Goal: Task Accomplishment & Management: Manage account settings

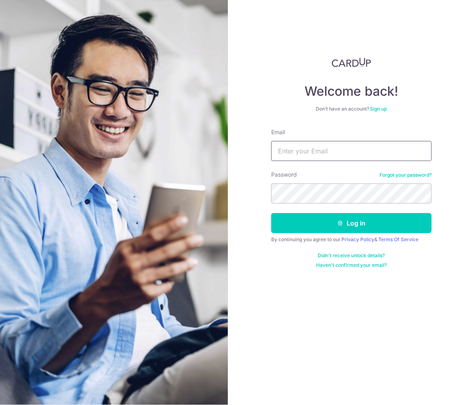
click at [338, 151] on input "Email" at bounding box center [351, 151] width 160 height 20
type input "[EMAIL_ADDRESS][DOMAIN_NAME]"
click at [347, 238] on link "Privacy Policy" at bounding box center [357, 240] width 33 height 6
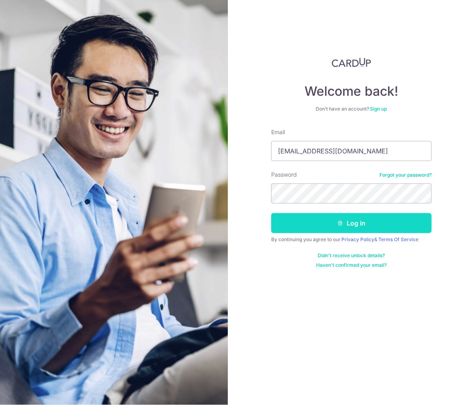
click at [338, 231] on button "Log in" at bounding box center [351, 223] width 160 height 20
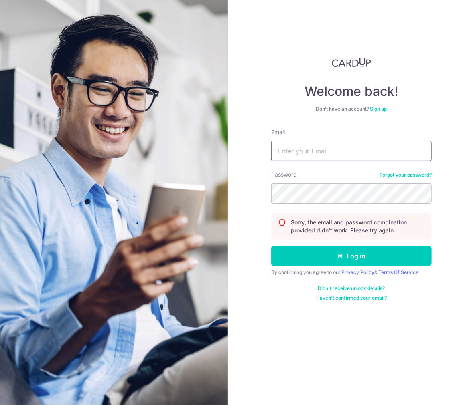
click at [286, 159] on input "Email" at bounding box center [351, 151] width 160 height 20
type input "[EMAIL_ADDRESS][DOMAIN_NAME]"
click at [271, 246] on button "Log in" at bounding box center [351, 256] width 160 height 20
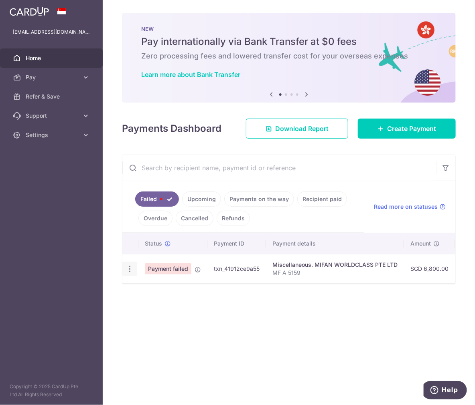
click at [130, 267] on icon "button" at bounding box center [130, 269] width 8 height 8
click at [154, 291] on span "Update payment" at bounding box center [172, 291] width 55 height 10
radio input "true"
type input "6,800.00"
type input "MF A 5159"
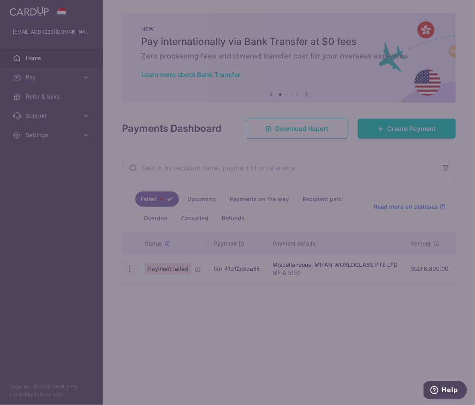
type input "BERLINDA165"
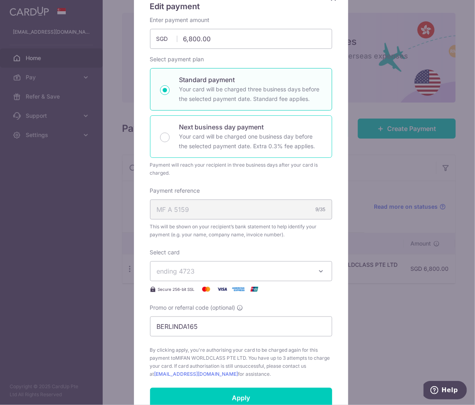
scroll to position [89, 0]
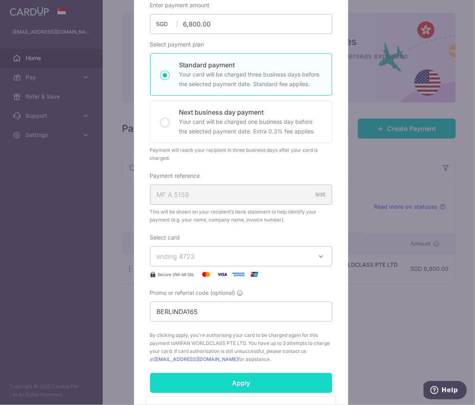
click at [198, 386] on input "Apply" at bounding box center [241, 383] width 182 height 20
